Goal: Task Accomplishment & Management: Complete application form

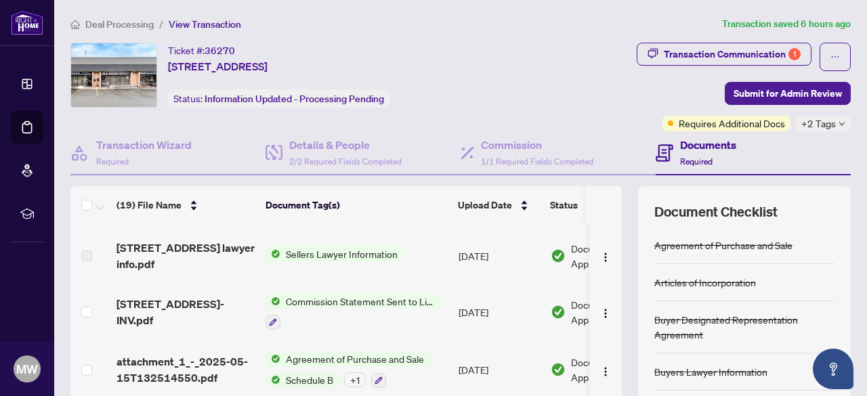
scroll to position [169, 0]
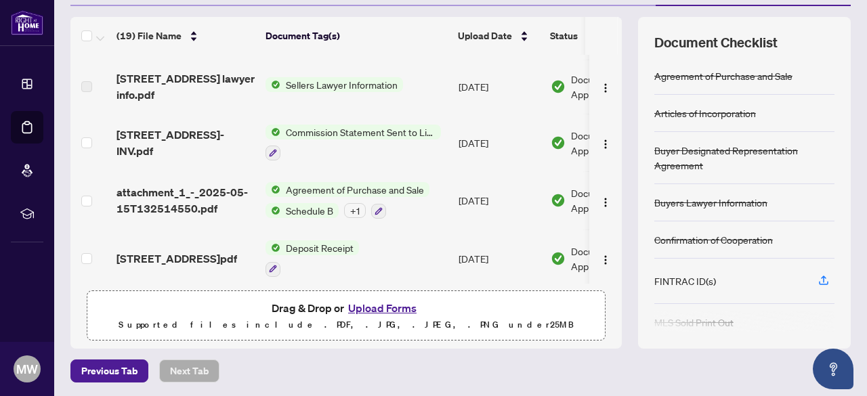
click at [385, 306] on button "Upload Forms" at bounding box center [382, 308] width 77 height 18
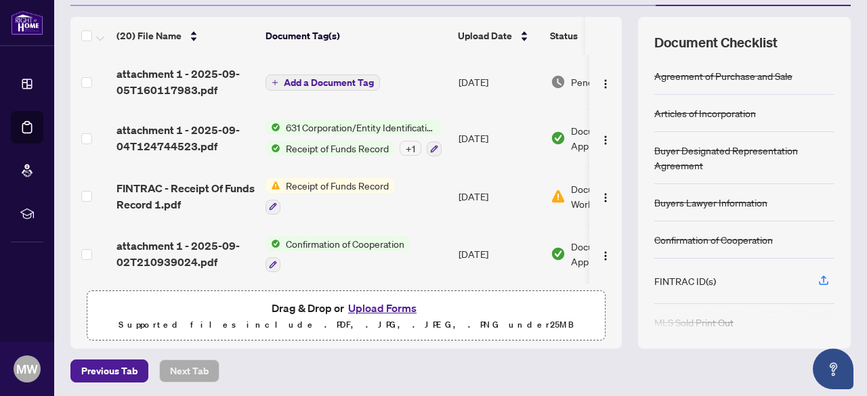
scroll to position [0, 0]
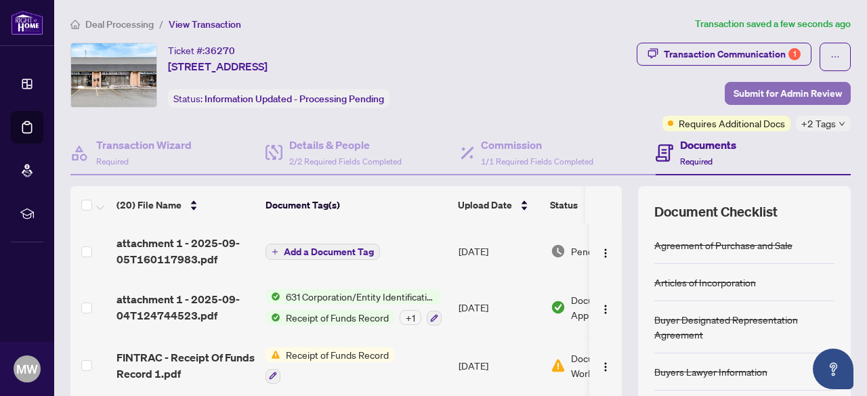
click at [767, 87] on span "Submit for Admin Review" at bounding box center [788, 94] width 108 height 22
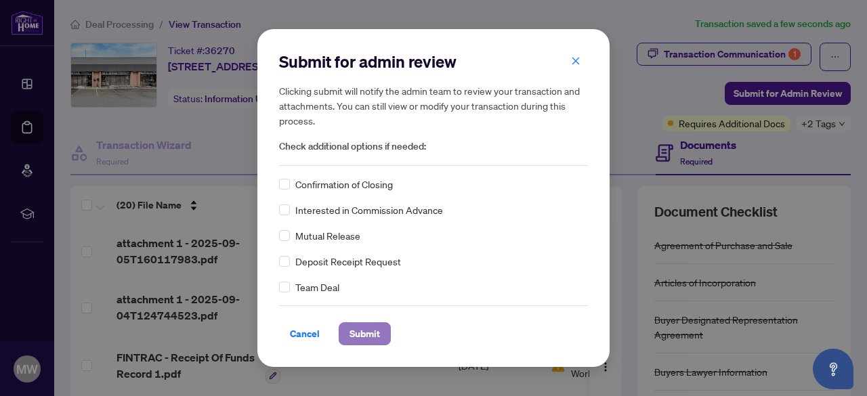
click at [361, 334] on span "Submit" at bounding box center [365, 334] width 30 height 22
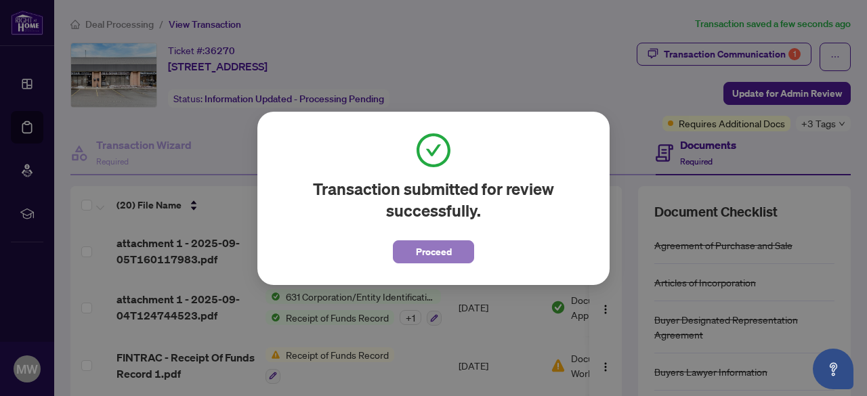
click at [425, 253] on span "Proceed" at bounding box center [434, 252] width 36 height 22
